Goal: Transaction & Acquisition: Book appointment/travel/reservation

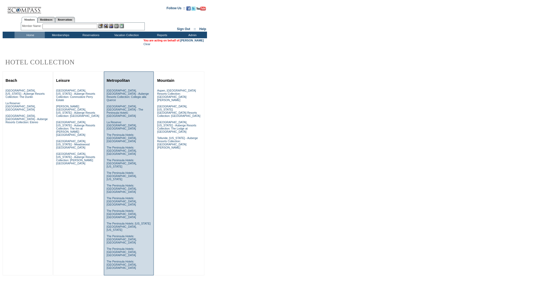
click at [133, 149] on div "Florence, Italy - Auberge Resorts Collection: Collegio alla Querce Hong Kong, C…" at bounding box center [128, 181] width 47 height 186
click at [125, 158] on link "The Peninsula Hotels: Beverly Hills, California" at bounding box center [122, 162] width 30 height 9
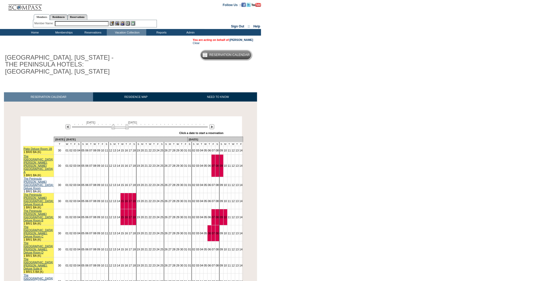
drag, startPoint x: 117, startPoint y: 129, endPoint x: 119, endPoint y: 129, distance: 3.0
click at [119, 129] on img at bounding box center [120, 126] width 17 height 5
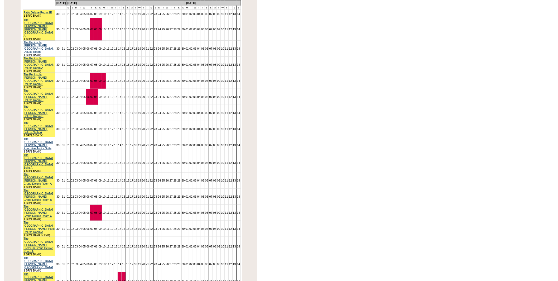
scroll to position [146, 0]
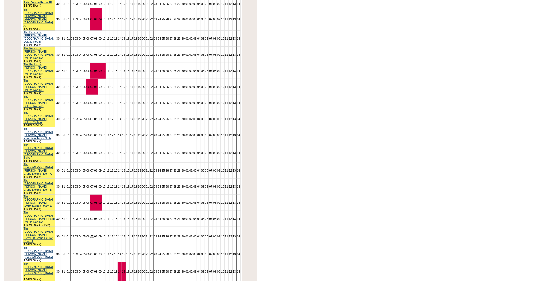
click at [94, 235] on link "07" at bounding box center [91, 236] width 3 height 3
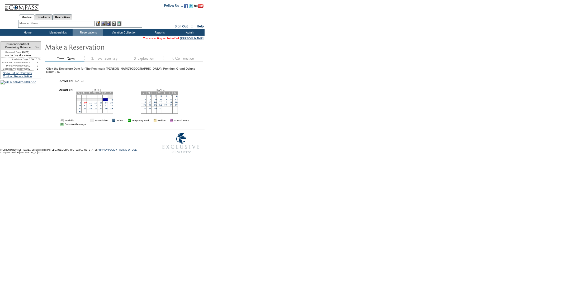
click at [87, 102] on link "10" at bounding box center [85, 102] width 3 height 3
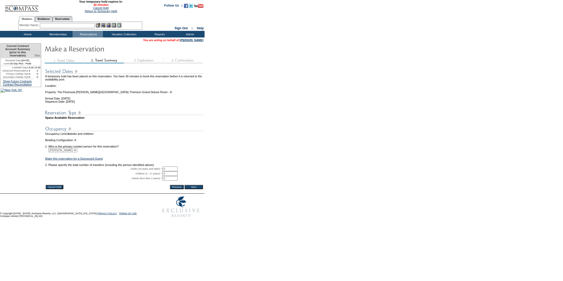
click at [172, 171] on input "0" at bounding box center [169, 168] width 15 height 5
type input "2"
click at [194, 189] on input "Next" at bounding box center [193, 187] width 18 height 4
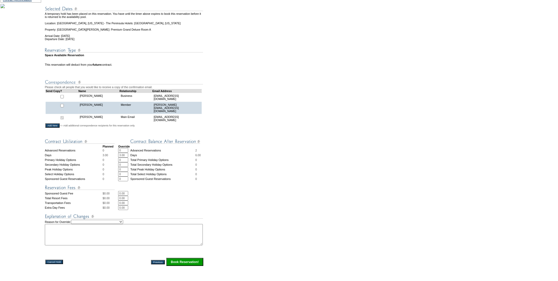
scroll to position [88, 0]
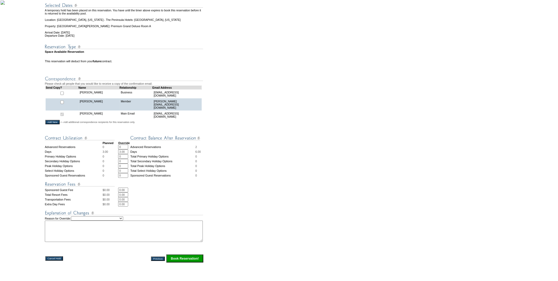
click at [123, 220] on select "Creating Continuous Stay Days Rebooked After Cancellation Editing Occupant Expe…" at bounding box center [97, 218] width 52 height 4
select select "1035"
click at [76, 219] on select "Creating Continuous Stay Days Rebooked After Cancellation Editing Occupant Expe…" at bounding box center [97, 218] width 52 height 4
click at [79, 230] on textarea at bounding box center [124, 230] width 158 height 21
paste textarea "$4,047.42"
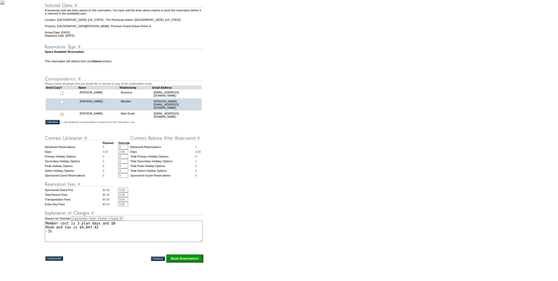
type textarea "Member cost is 3 plan days and $0 Room and tax is $4,047.42 -JS"
click at [175, 261] on input "Book Reservation!" at bounding box center [184, 258] width 37 height 8
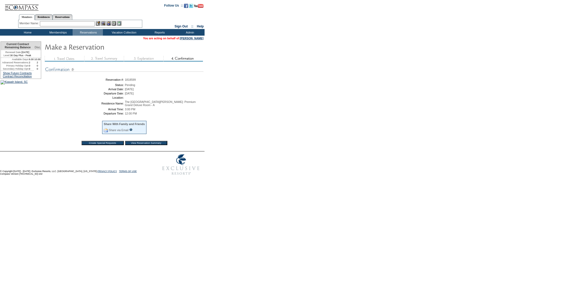
click at [145, 145] on input "View Reservation Summary" at bounding box center [146, 143] width 42 height 4
